Goal: Navigation & Orientation: Find specific page/section

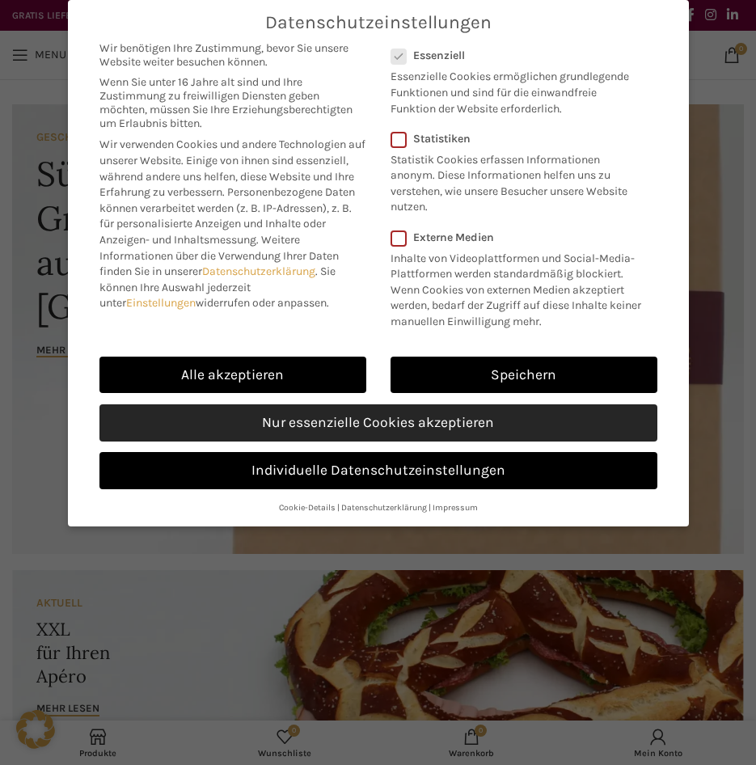
click at [385, 428] on link "Nur essenzielle Cookies akzeptieren" at bounding box center [378, 422] width 558 height 37
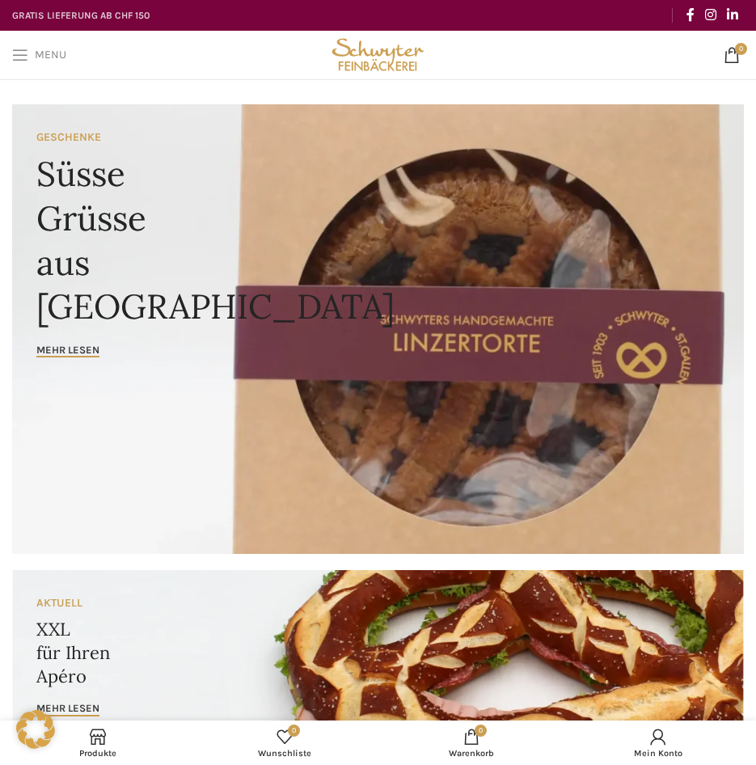
click at [23, 59] on span "Open mobile menu" at bounding box center [20, 55] width 16 height 16
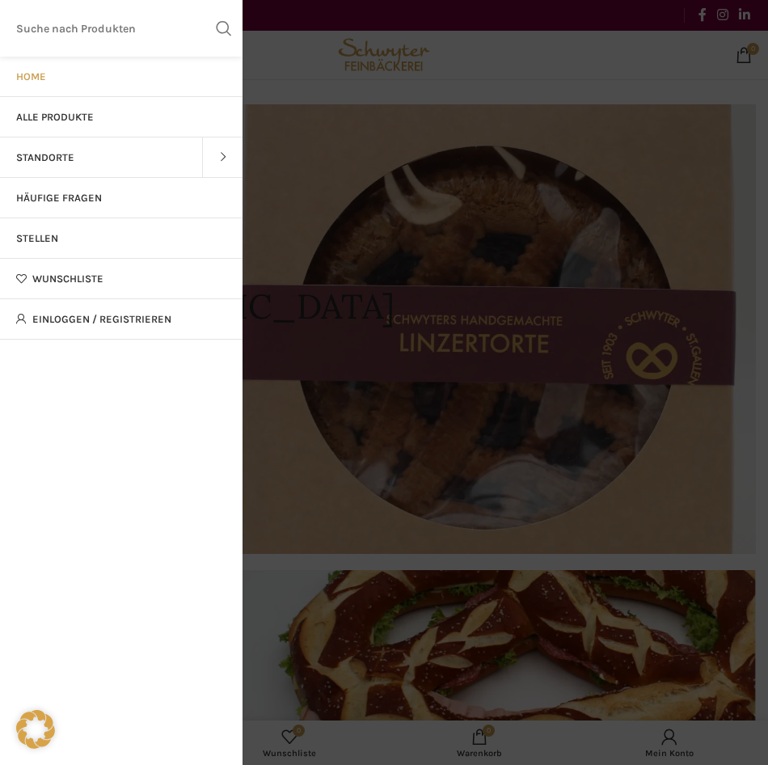
click at [217, 165] on span at bounding box center [222, 157] width 40 height 40
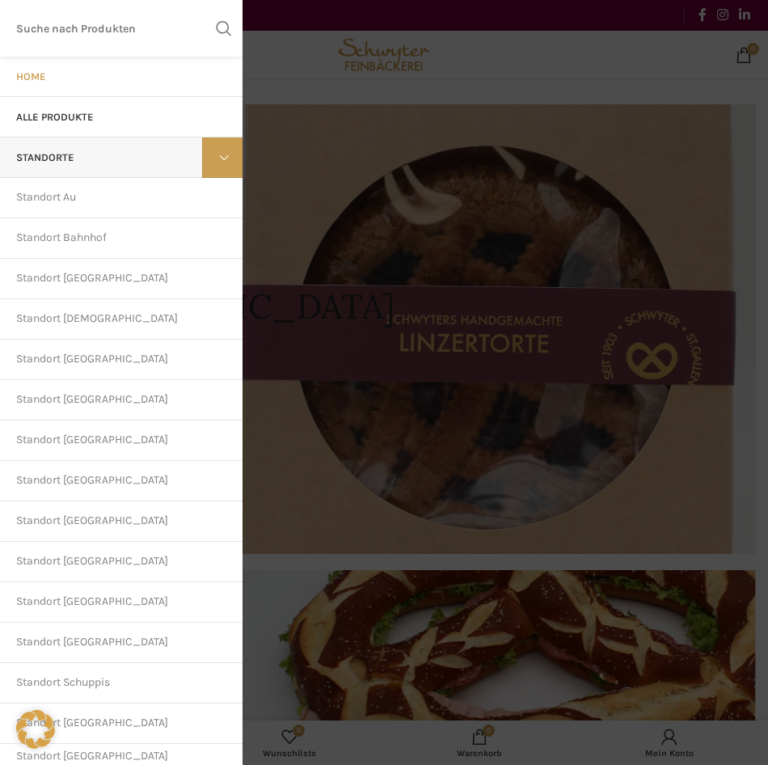
click at [217, 165] on span at bounding box center [222, 157] width 40 height 40
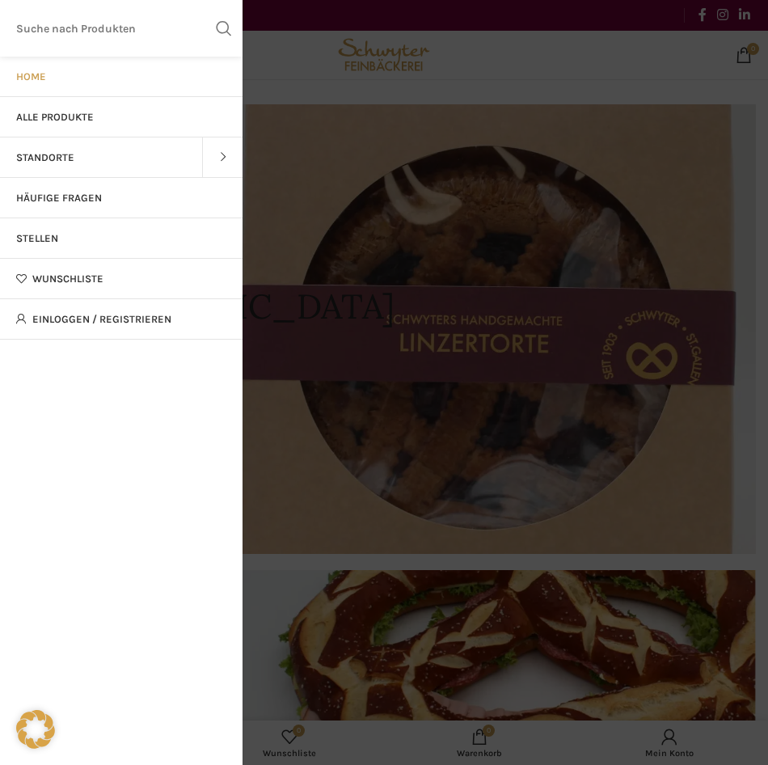
click at [217, 165] on span at bounding box center [222, 157] width 40 height 40
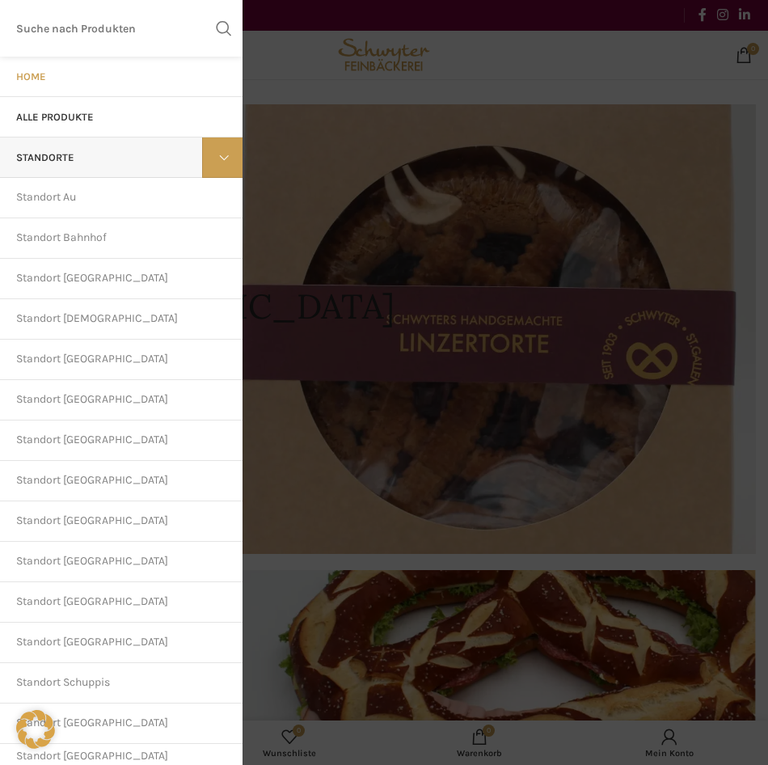
click at [217, 165] on span at bounding box center [222, 157] width 40 height 40
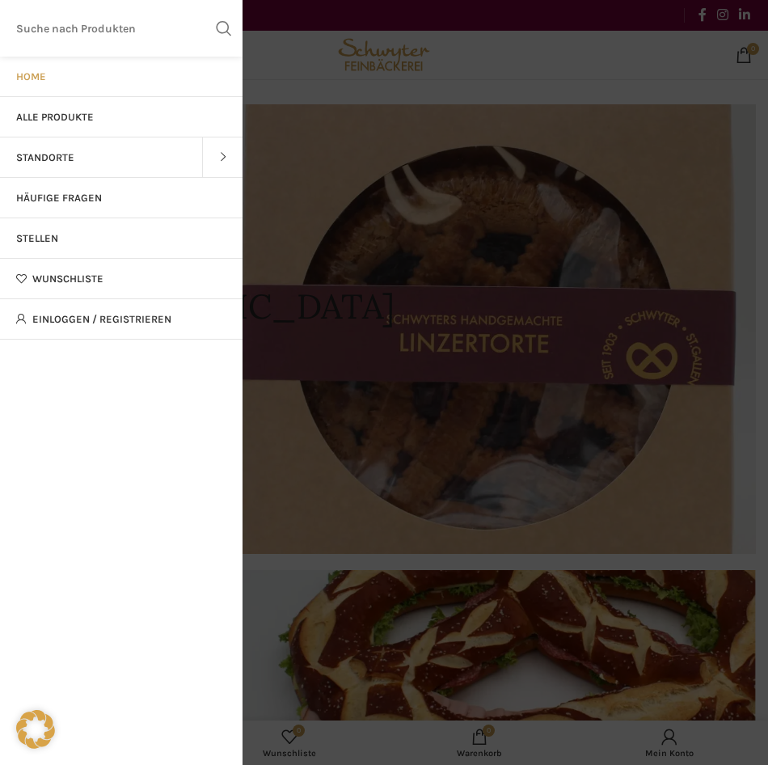
click at [658, 455] on div at bounding box center [384, 322] width 768 height 886
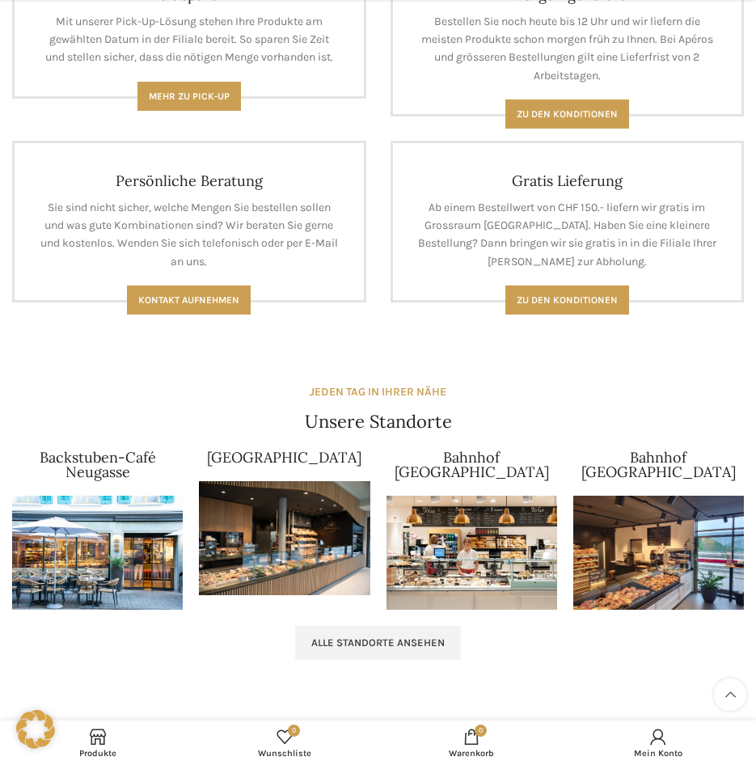
scroll to position [2038, 0]
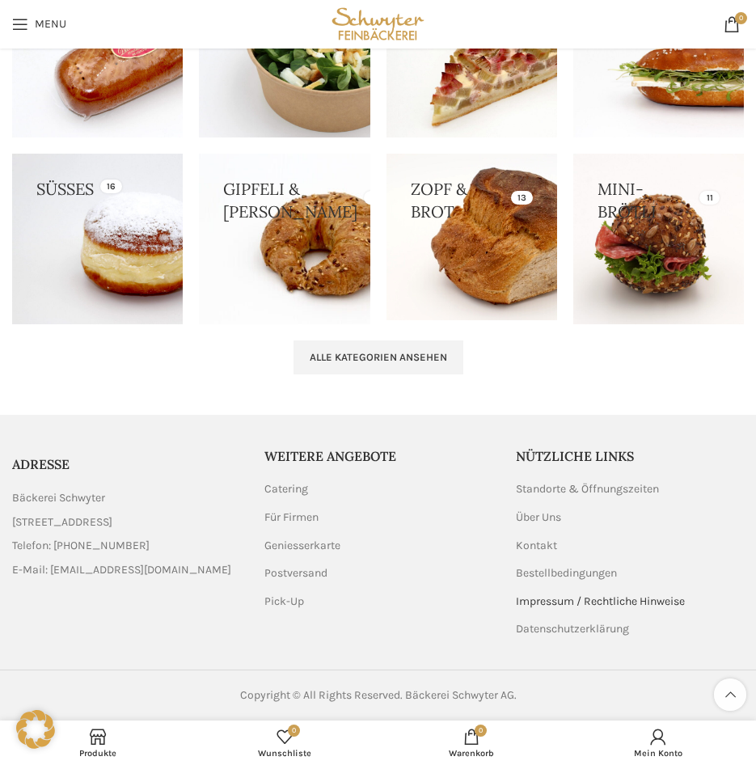
click at [554, 602] on link "Impressum / Rechtliche Hinweise" at bounding box center [601, 601] width 171 height 16
